Goal: Use online tool/utility: Use online tool/utility

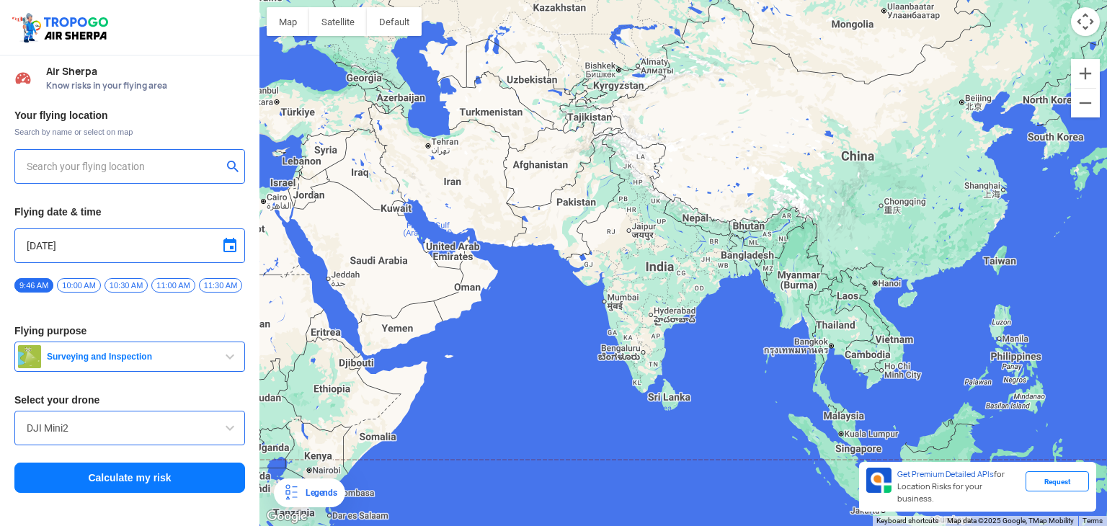
click at [155, 167] on input "text" at bounding box center [124, 166] width 195 height 17
click at [199, 174] on div at bounding box center [129, 166] width 231 height 35
click at [133, 172] on input "text" at bounding box center [124, 166] width 195 height 17
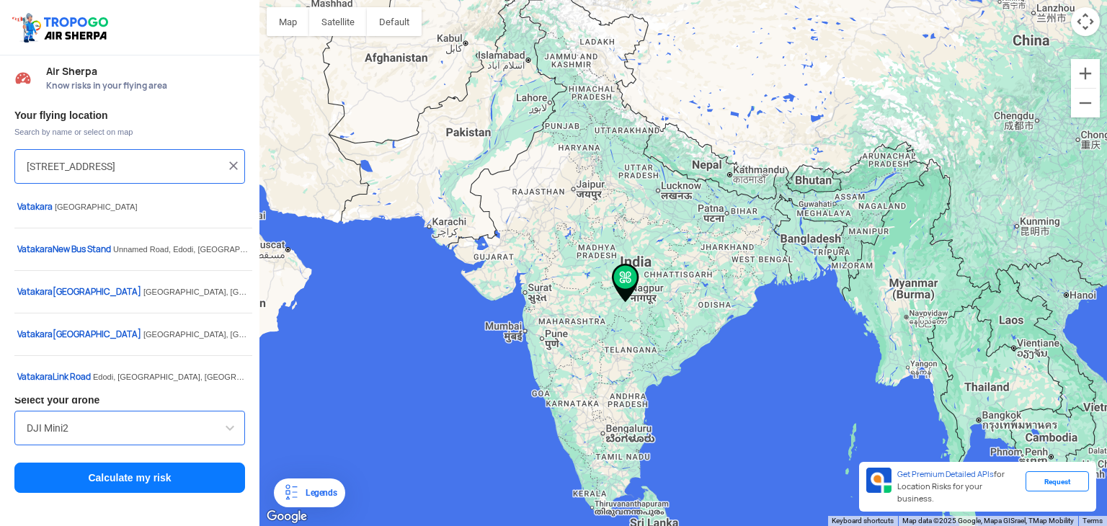
type input "[STREET_ADDRESS]"
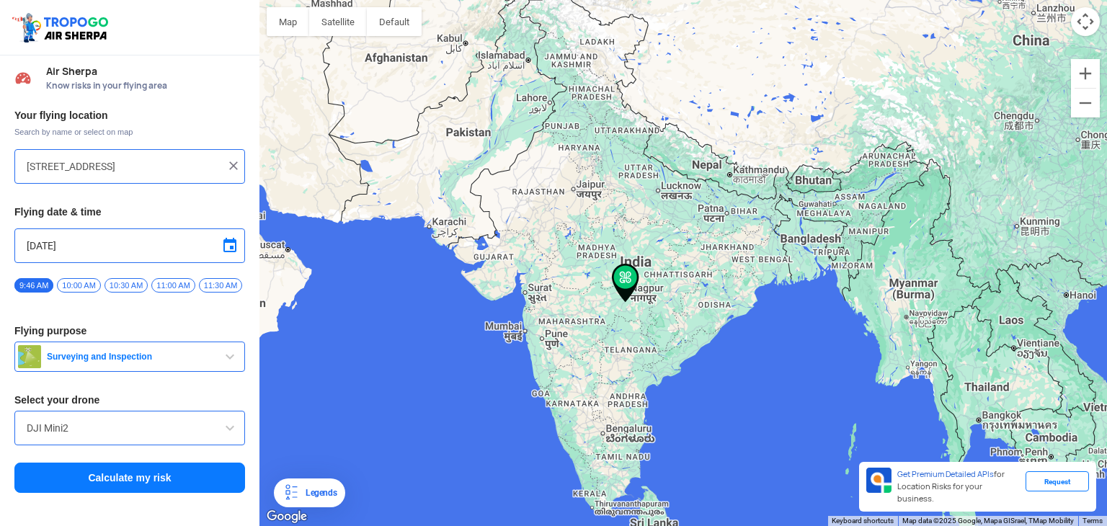
click at [236, 166] on img at bounding box center [233, 166] width 14 height 14
click at [129, 167] on input "text" at bounding box center [124, 166] width 195 height 17
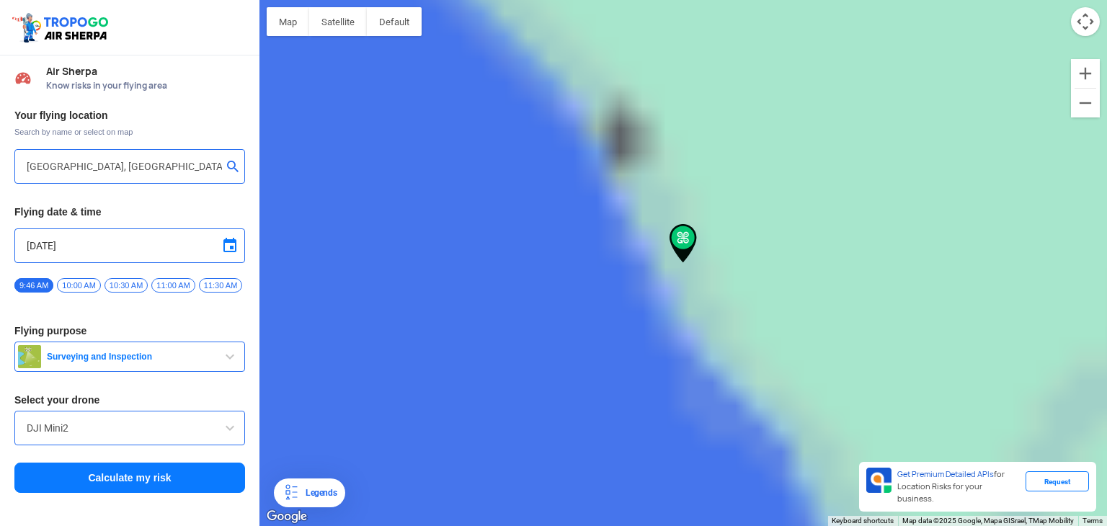
type input "[STREET_ADDRESS]"
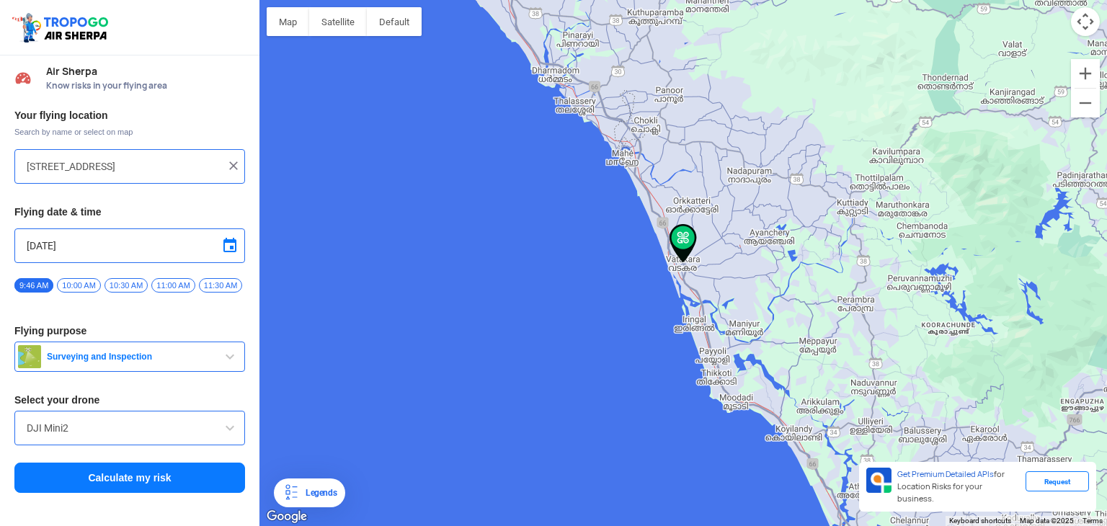
click at [155, 479] on button "Calculate my risk" at bounding box center [129, 478] width 231 height 30
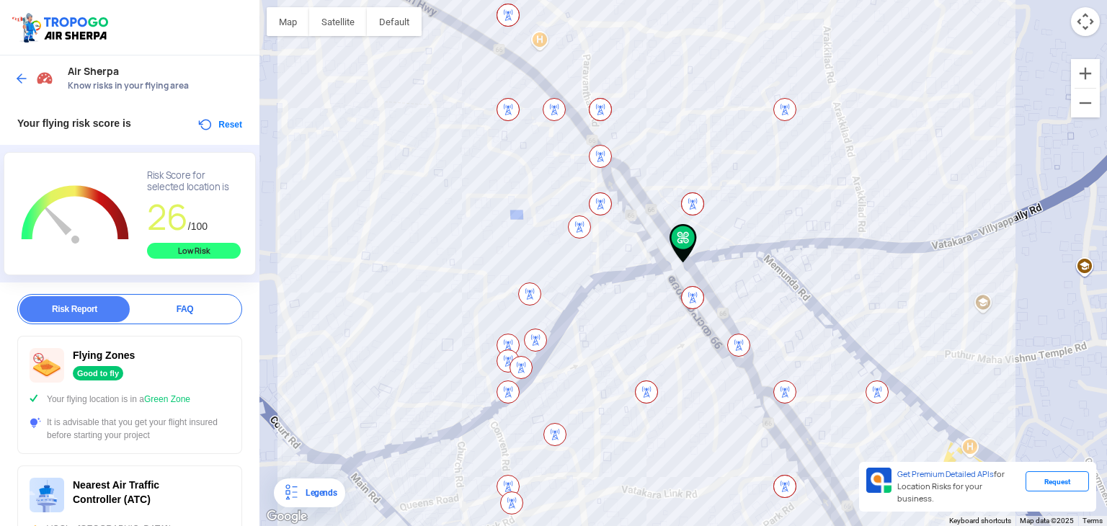
click at [61, 314] on div "Risk Report" at bounding box center [74, 309] width 110 height 26
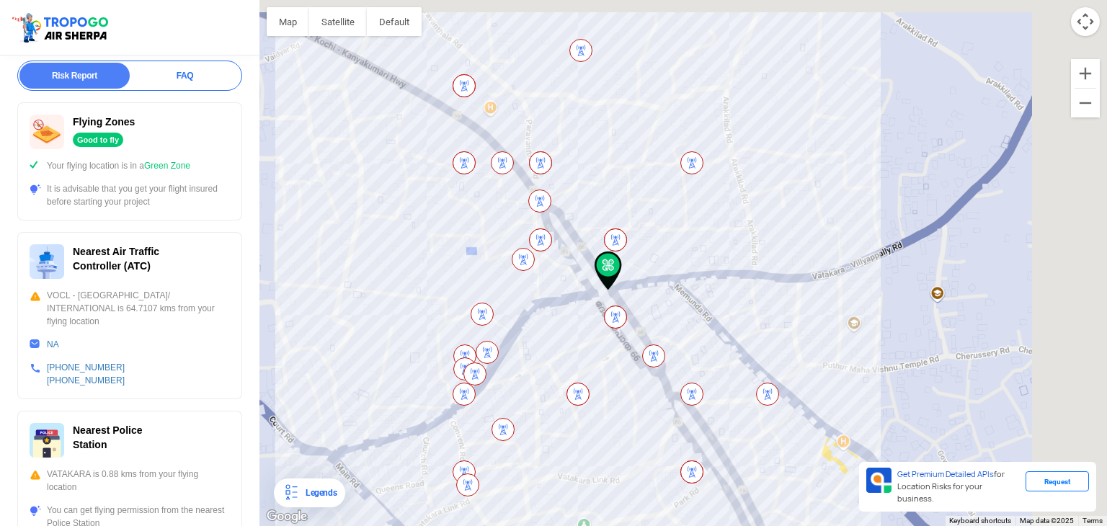
scroll to position [288, 0]
